Goal: Communication & Community: Share content

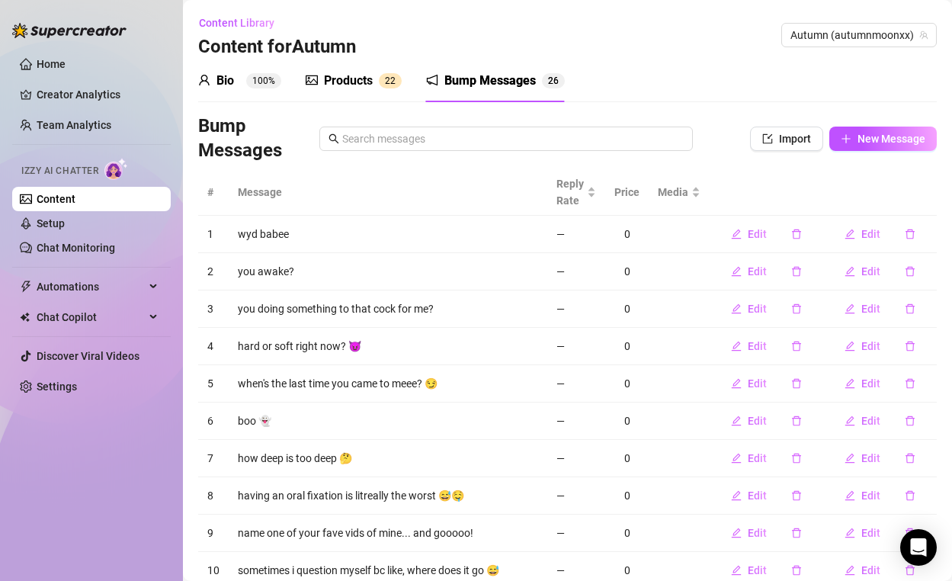
click at [335, 80] on div "Products" at bounding box center [348, 81] width 49 height 18
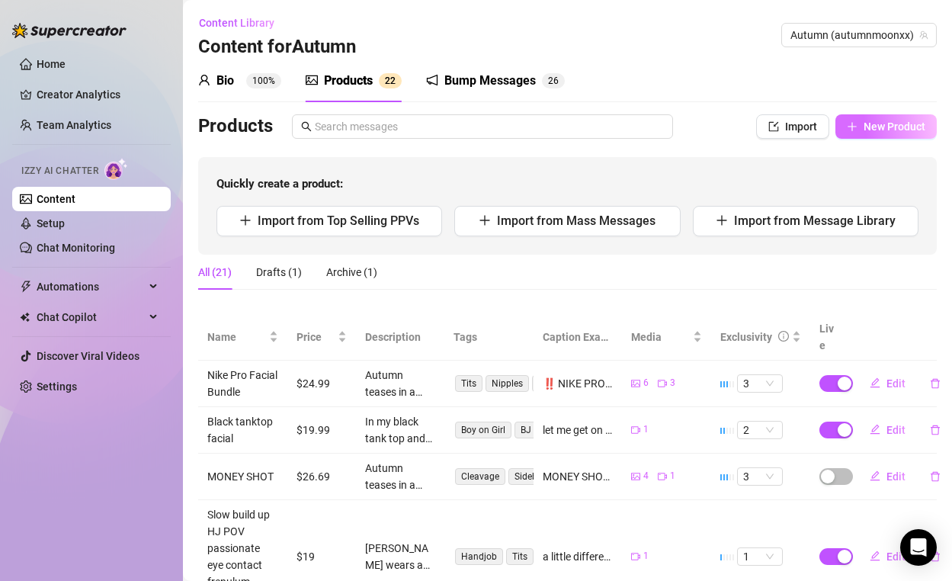
click at [918, 133] on button "New Product" at bounding box center [886, 126] width 101 height 24
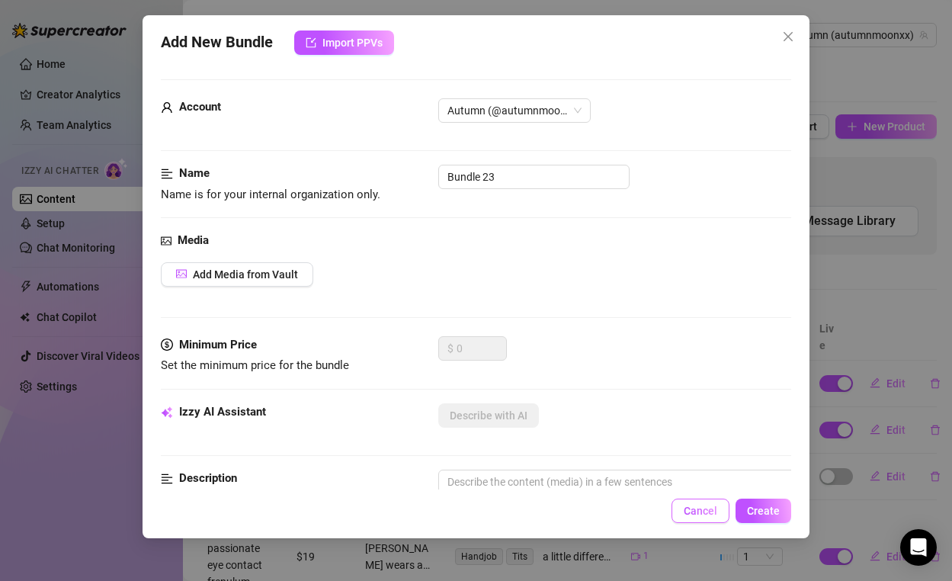
click at [708, 512] on span "Cancel" at bounding box center [701, 511] width 34 height 12
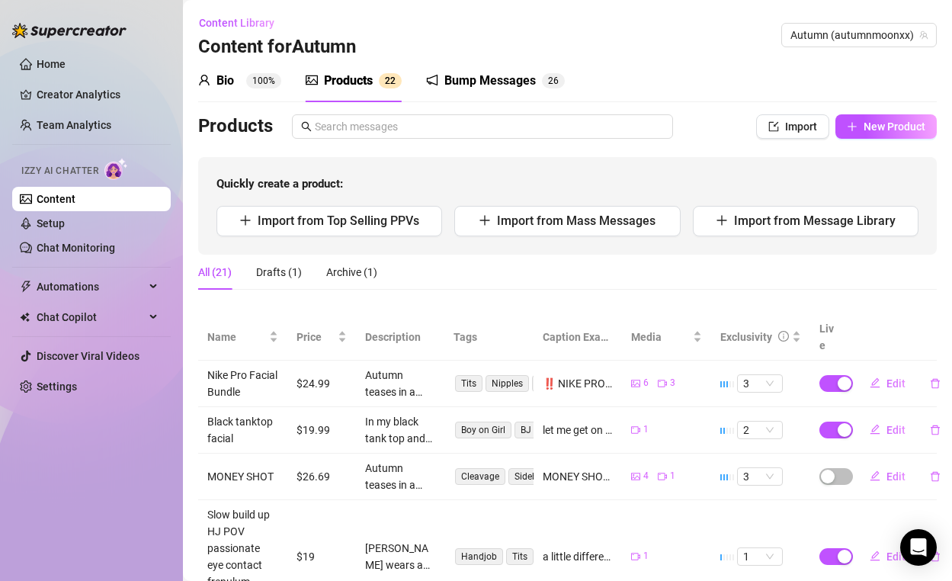
click at [497, 75] on div "Bump Messages" at bounding box center [490, 81] width 91 height 18
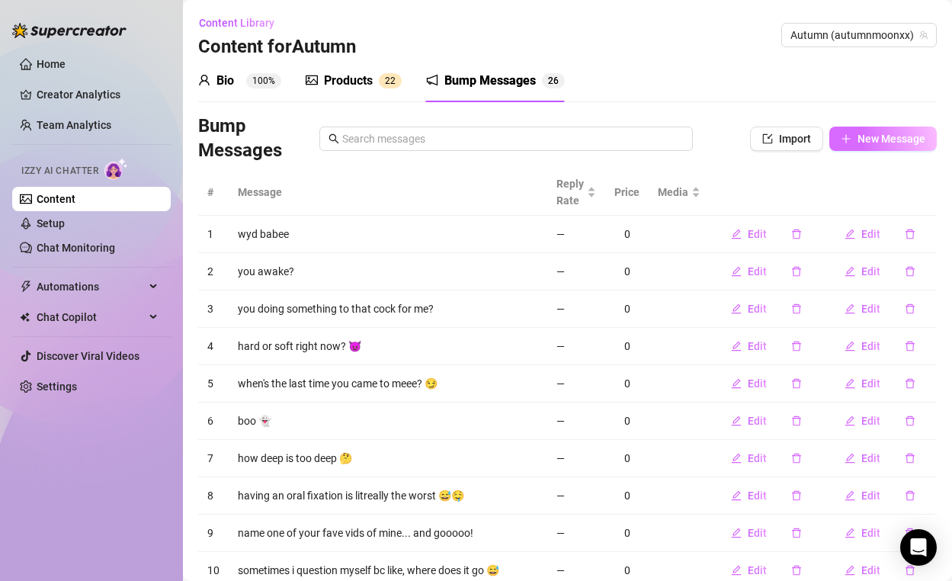
click at [842, 140] on icon "plus" at bounding box center [846, 138] width 11 height 11
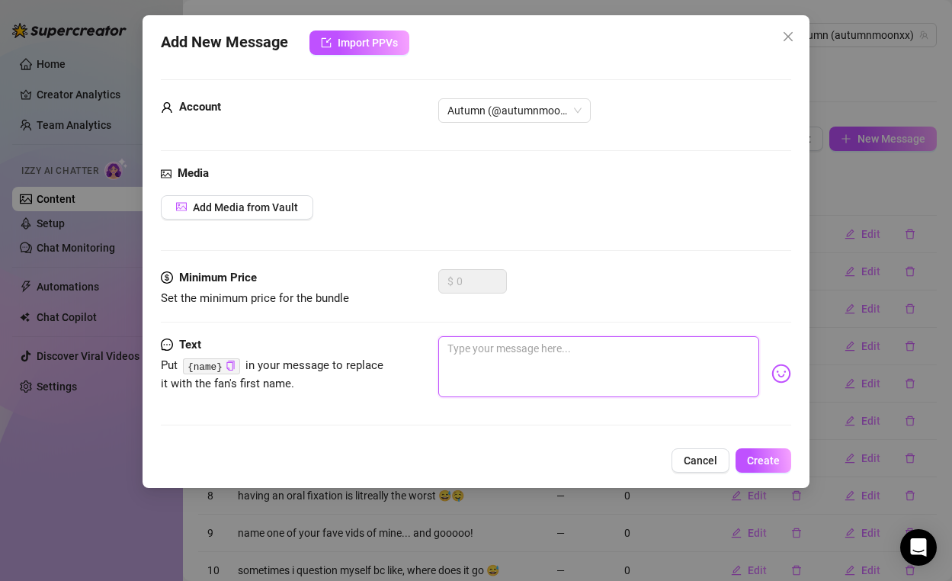
click at [468, 372] on textarea at bounding box center [598, 366] width 320 height 61
type textarea "s"
type textarea "se"
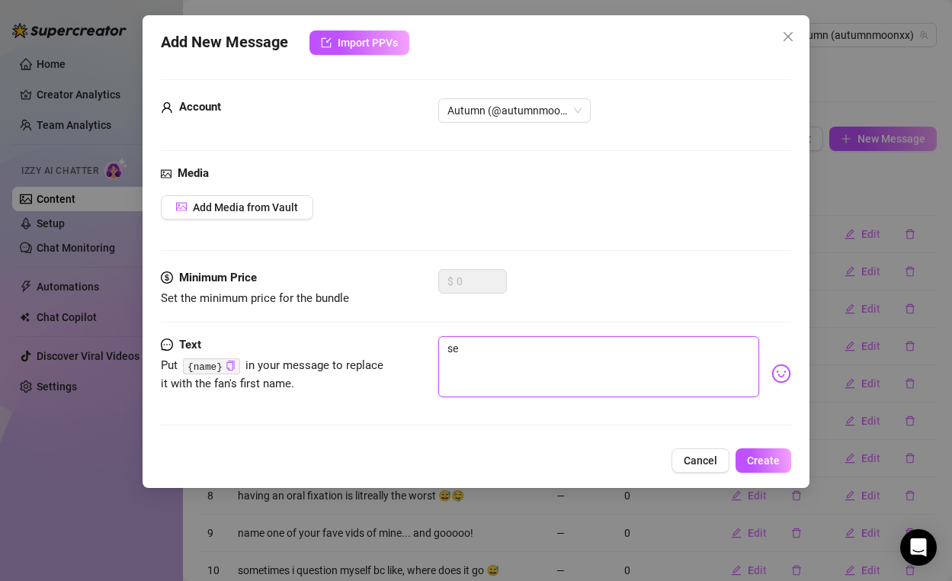
type textarea "sen"
type textarea "sent"
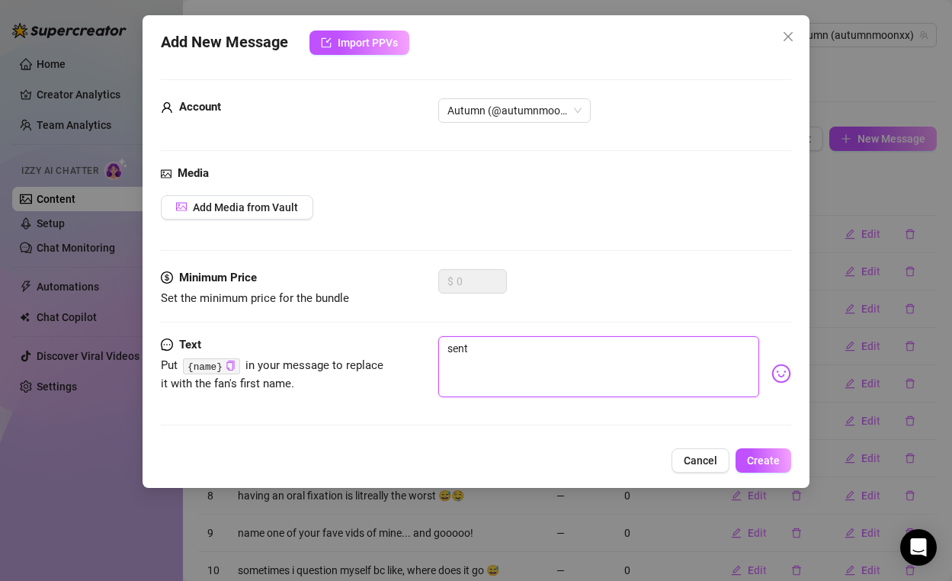
type textarea "sent"
type textarea "sent u"
type textarea "sent u a"
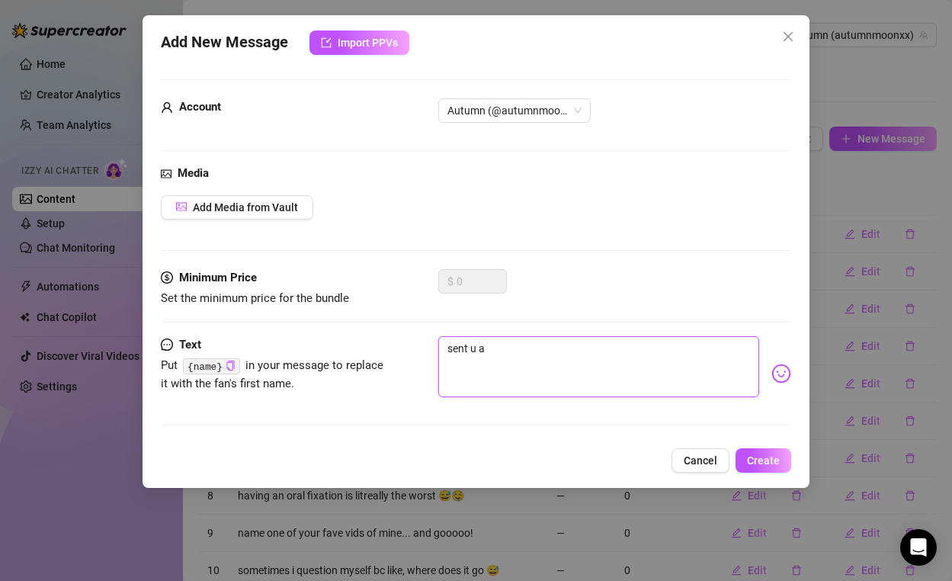
type textarea "sent u a"
type textarea "sent u a n"
type textarea "sent u a ne"
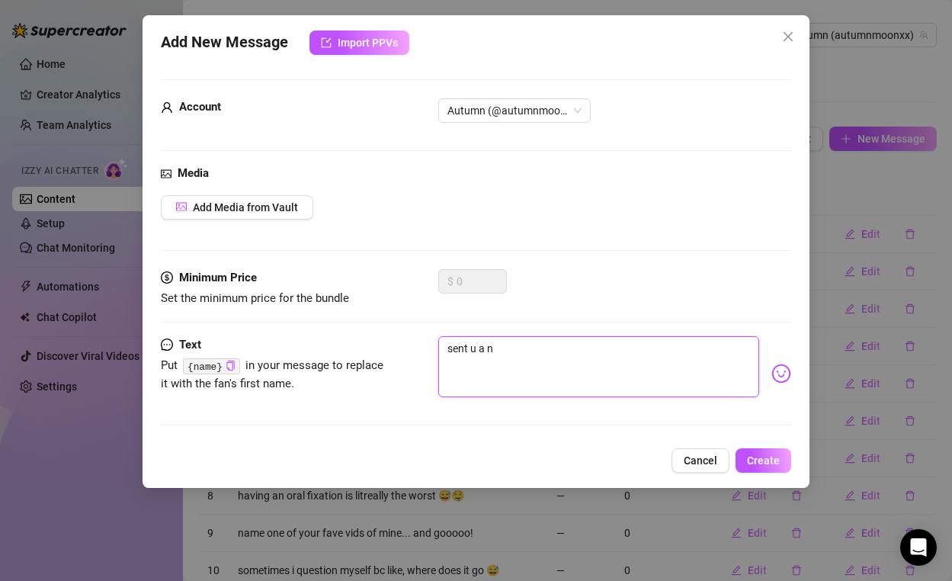
type textarea "sent u a ne"
type textarea "sent u a new"
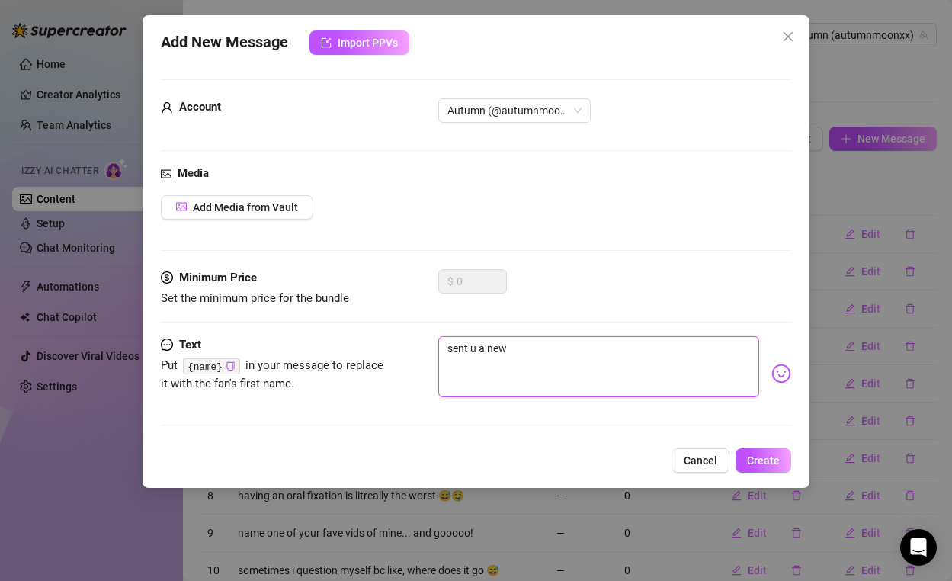
type textarea "sent u a new v"
type textarea "sent u a new vi"
type textarea "sent u a new vid"
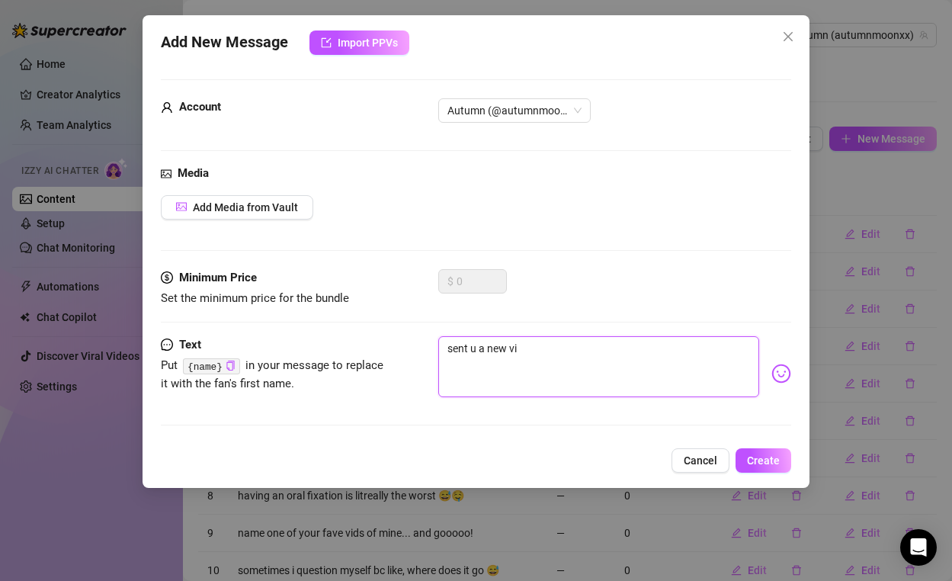
type textarea "sent u a new vid"
type textarea "sent u a new vide"
type textarea "sent u a new video"
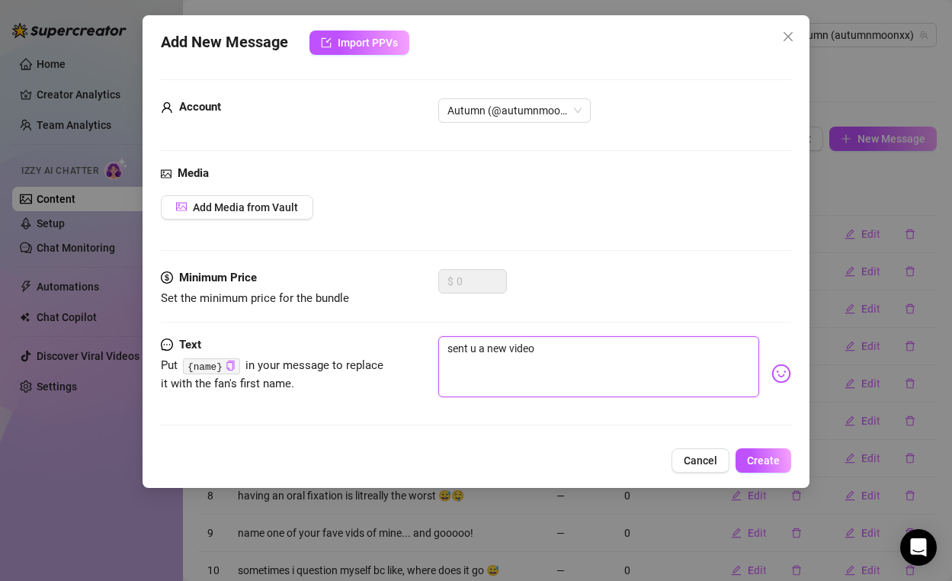
type textarea "sent u a new video"
type textarea "sent u a new video b"
type textarea "sent u a new video ba"
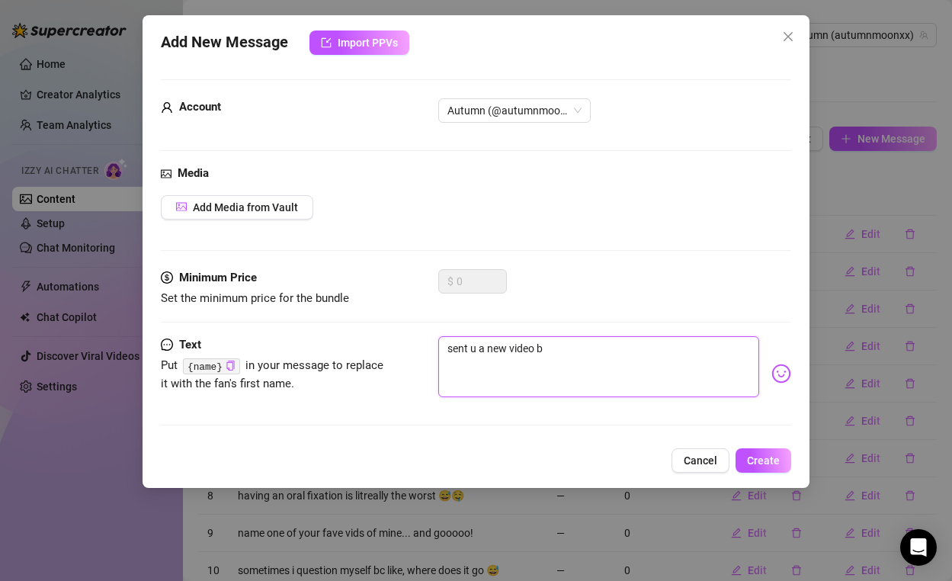
type textarea "sent u a new video ba"
type textarea "sent u a new video bab"
type textarea "sent u a new video babe"
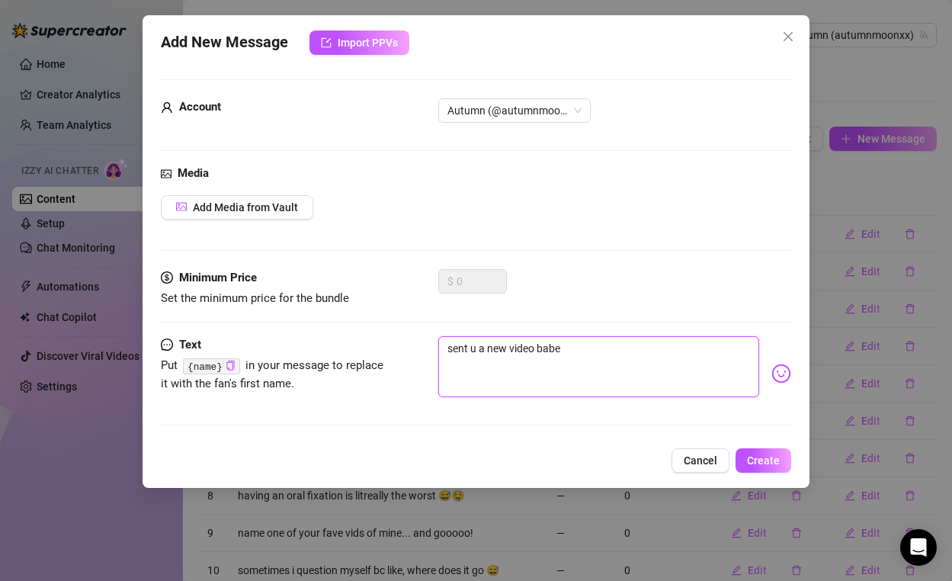
drag, startPoint x: 470, startPoint y: 348, endPoint x: 443, endPoint y: 348, distance: 27.4
click at [443, 348] on textarea "sent u a new video babe" at bounding box center [598, 366] width 320 height 61
click at [450, 353] on textarea "sent u a new video babe" at bounding box center [598, 366] width 320 height 61
type textarea "isent u a new video babe"
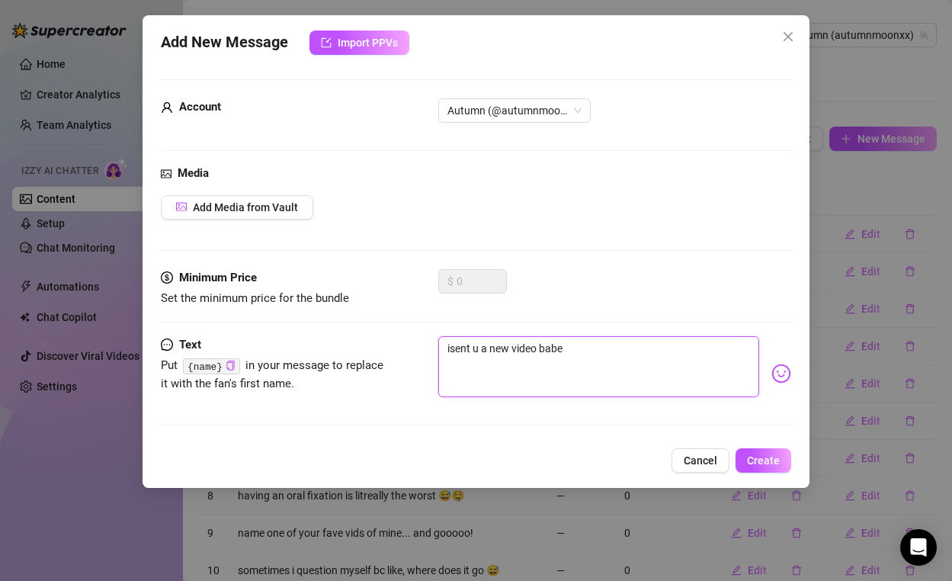
type textarea "i sent u a new video babe"
click at [594, 345] on textarea "i sent u a new video babe" at bounding box center [598, 366] width 320 height 61
type textarea "i sent u a new video babe"
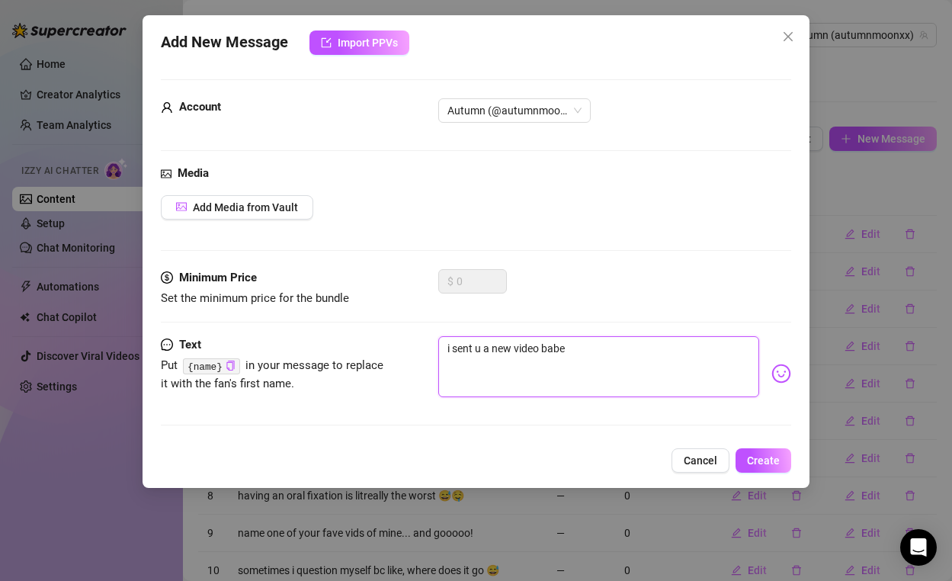
type textarea "i sent u a new video babe 🥵"
click at [757, 457] on span "Create" at bounding box center [763, 460] width 33 height 12
